Goal: Information Seeking & Learning: Find contact information

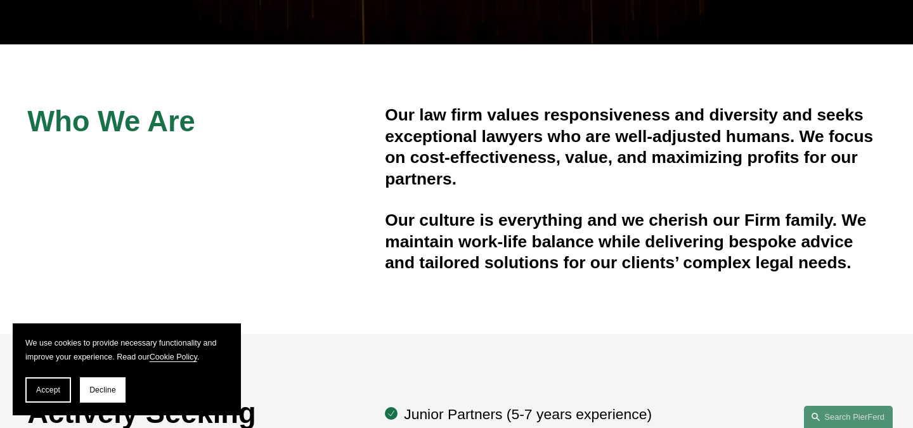
scroll to position [325, 0]
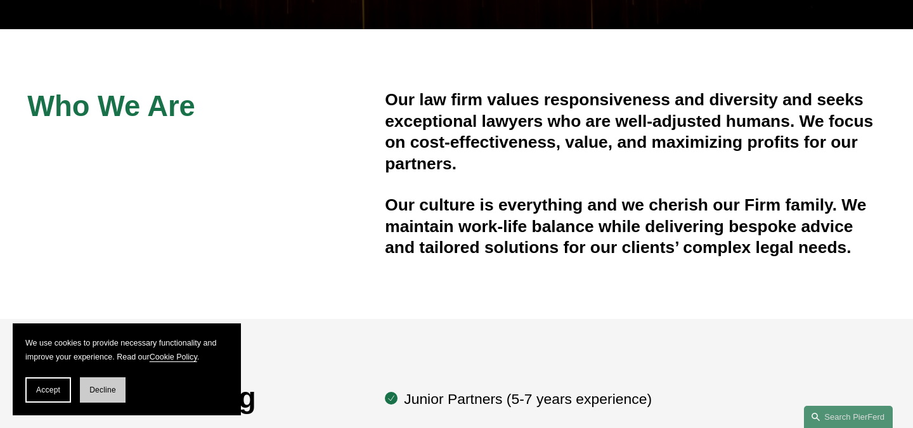
click at [89, 382] on button "Decline" at bounding box center [103, 389] width 46 height 25
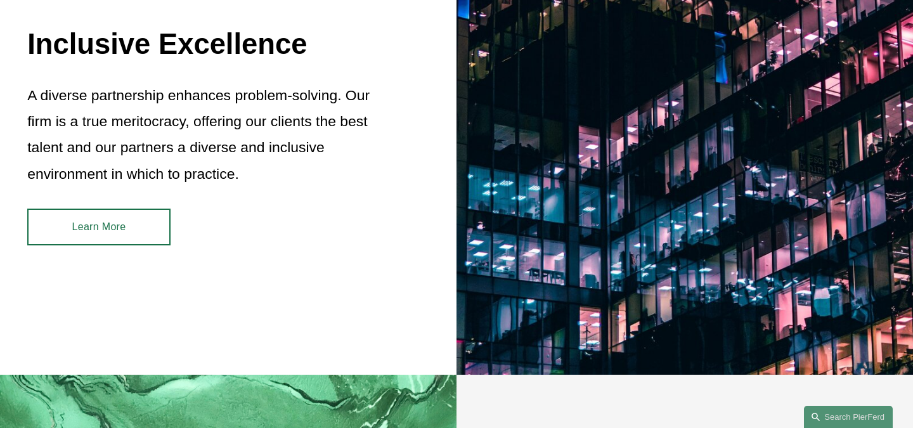
scroll to position [632, 0]
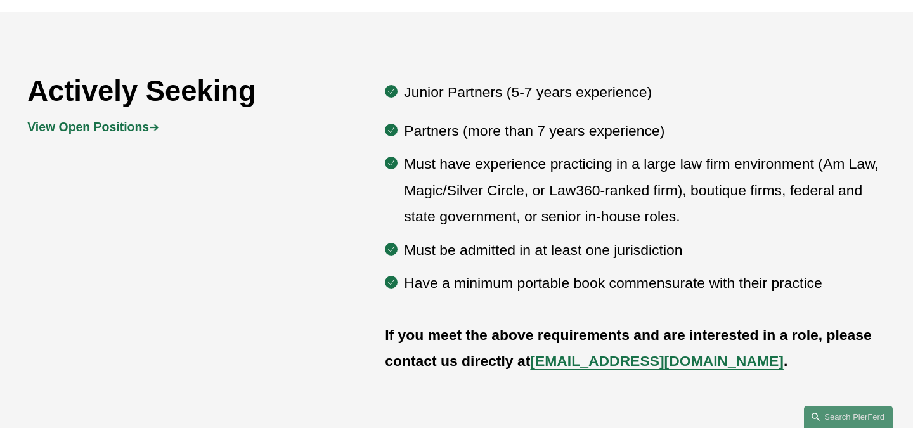
click at [93, 134] on p "View Open Positions ➔" at bounding box center [134, 127] width 214 height 22
click at [112, 117] on p "View Open Positions ➔" at bounding box center [134, 127] width 214 height 22
click at [113, 129] on strong "View Open Positions" at bounding box center [88, 127] width 122 height 14
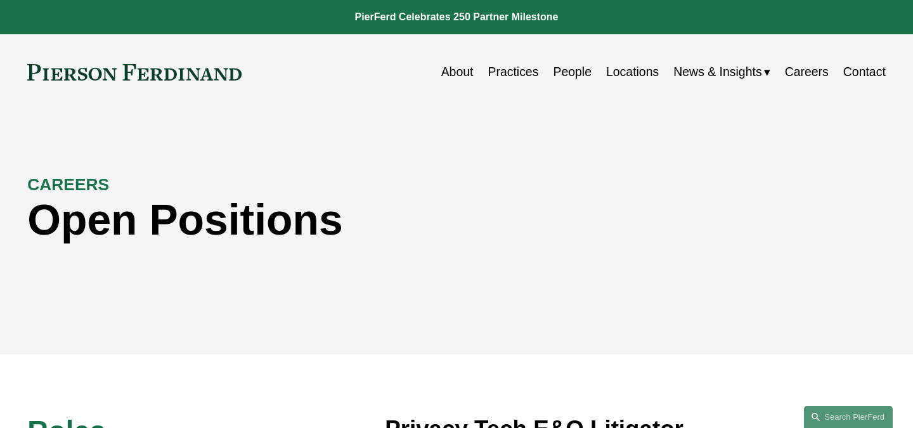
click at [558, 72] on link "People" at bounding box center [572, 72] width 39 height 25
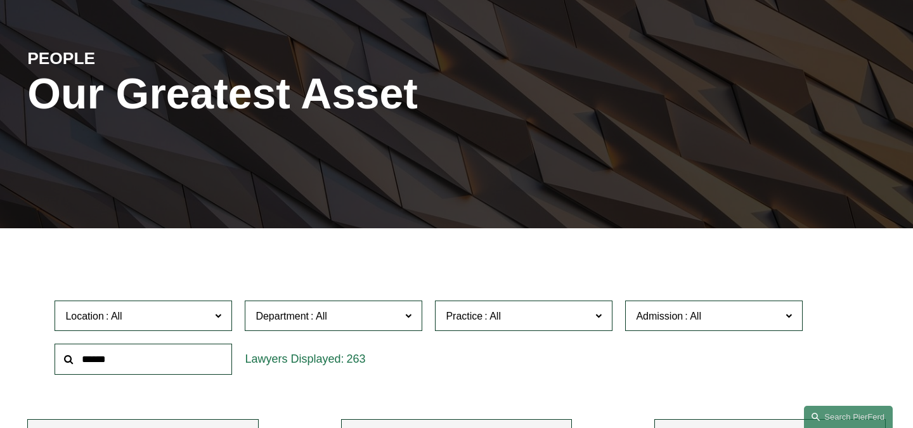
scroll to position [361, 0]
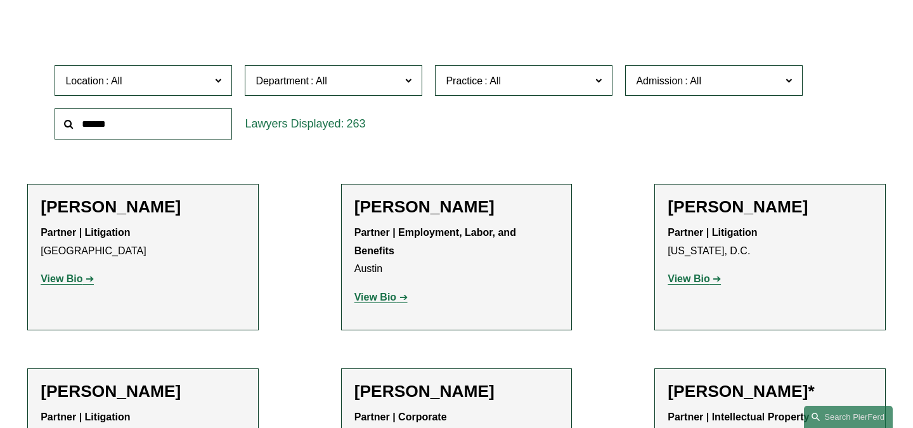
click at [697, 72] on label "Admission" at bounding box center [713, 80] width 177 height 31
click at [531, 214] on h2 "Scott A. Agthe" at bounding box center [456, 207] width 205 height 20
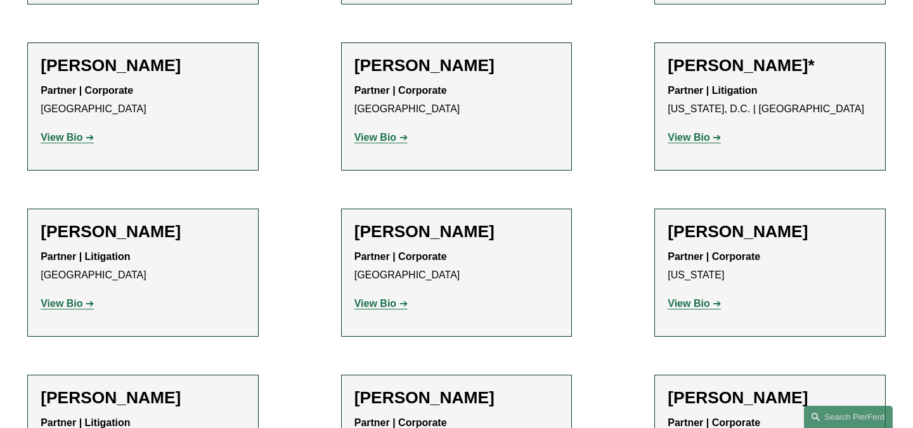
scroll to position [5216, 0]
